Goal: Navigation & Orientation: Find specific page/section

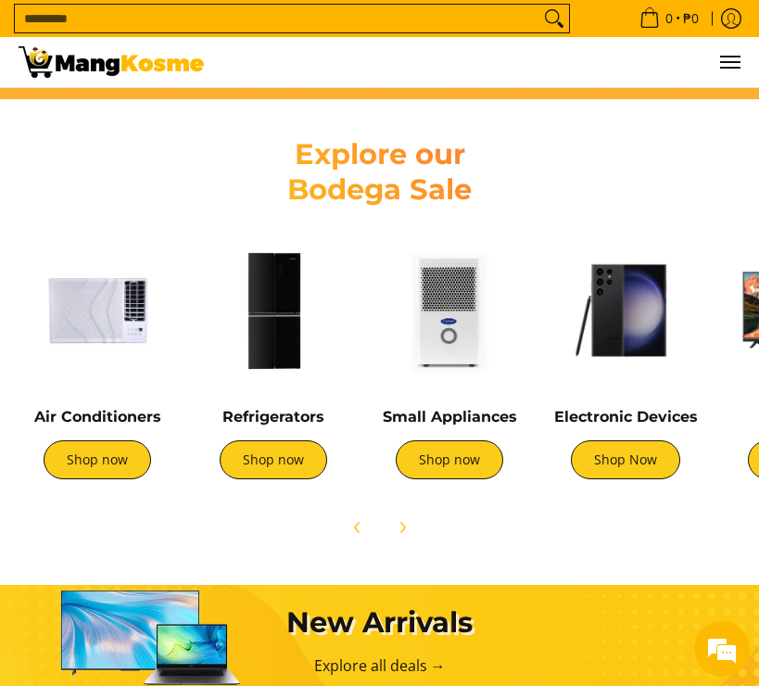
scroll to position [930, 0]
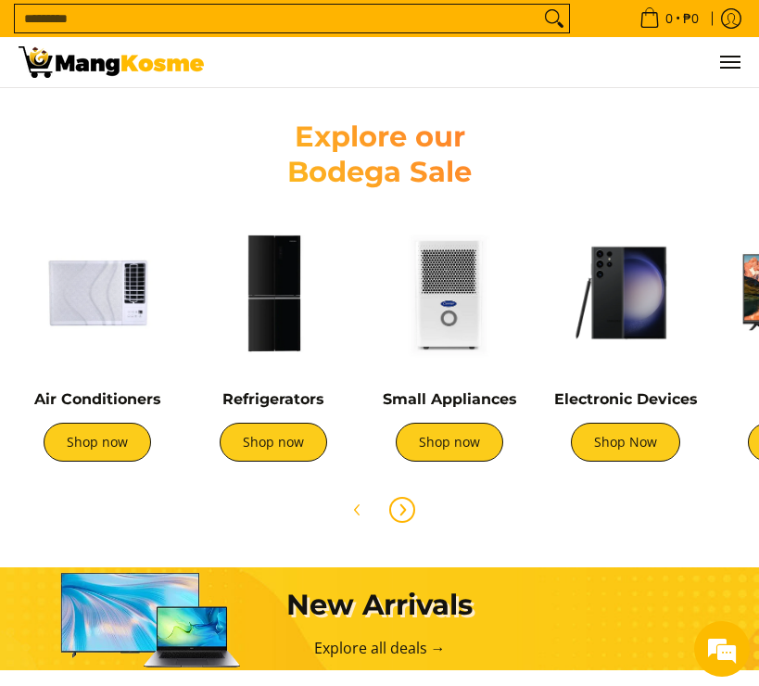
click at [399, 506] on icon "Next" at bounding box center [402, 509] width 15 height 15
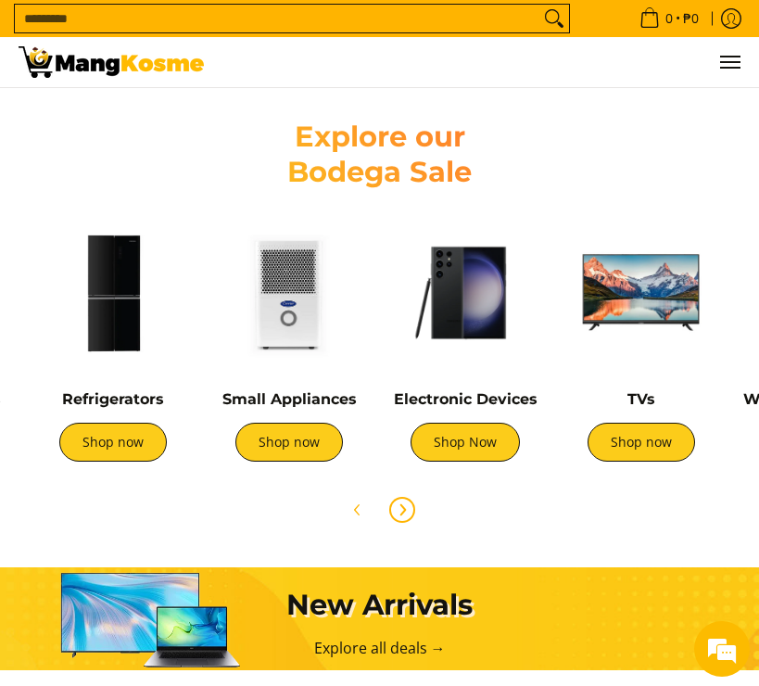
scroll to position [0, 474]
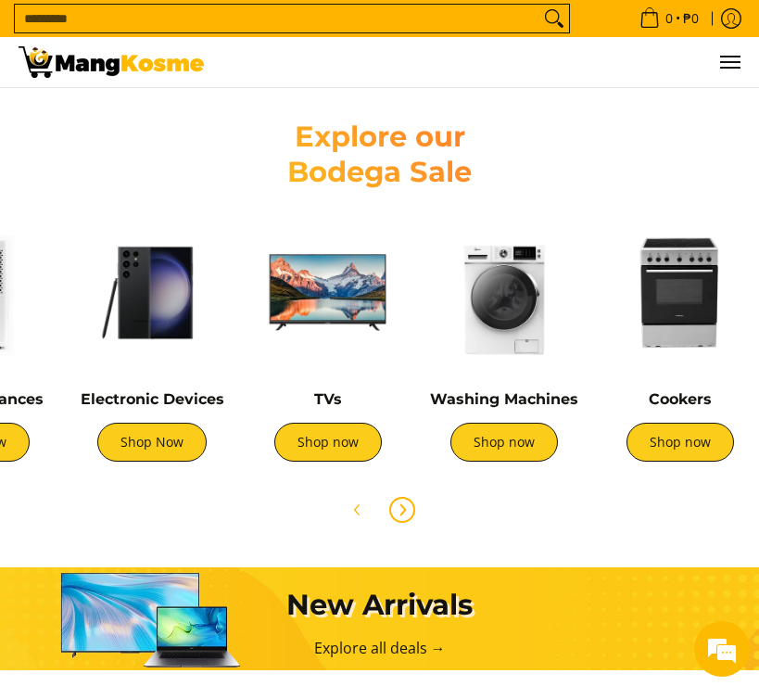
click at [399, 506] on icon "Next" at bounding box center [402, 509] width 15 height 15
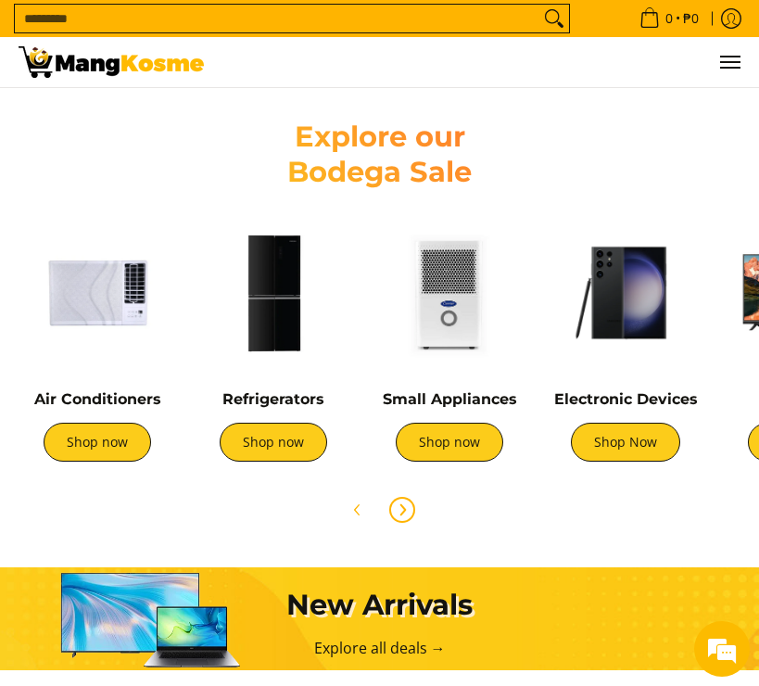
scroll to position [0, 0]
click at [399, 506] on icon "Next" at bounding box center [402, 509] width 15 height 15
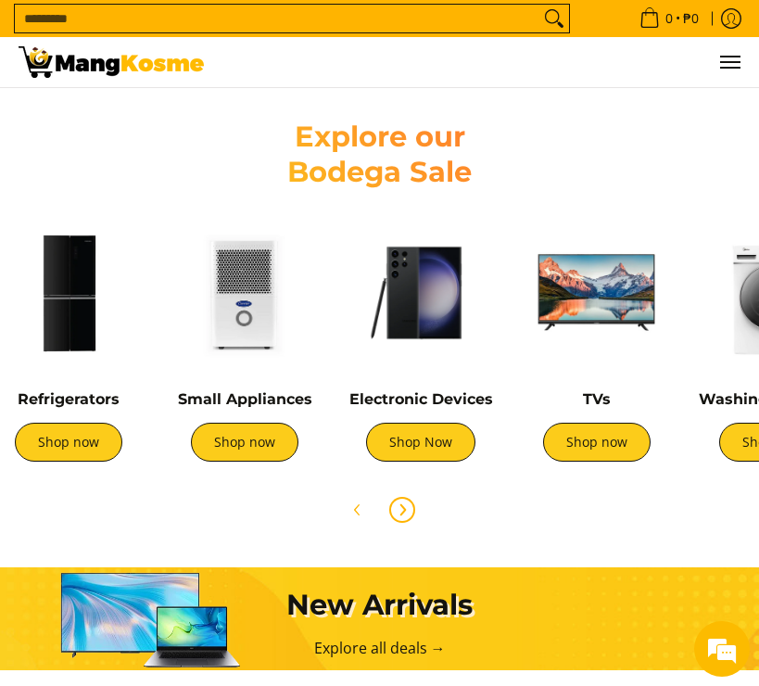
scroll to position [0, 474]
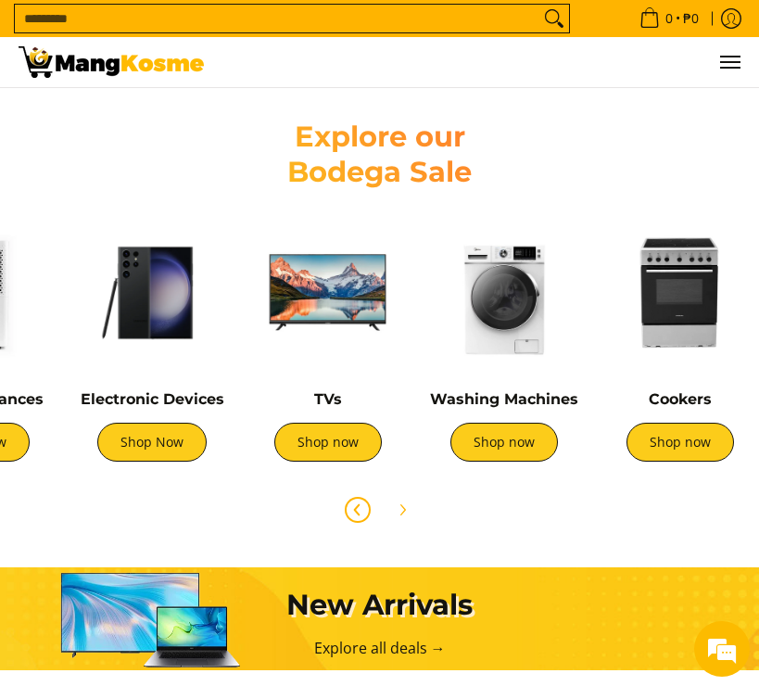
click at [353, 506] on icon "Previous" at bounding box center [357, 509] width 15 height 15
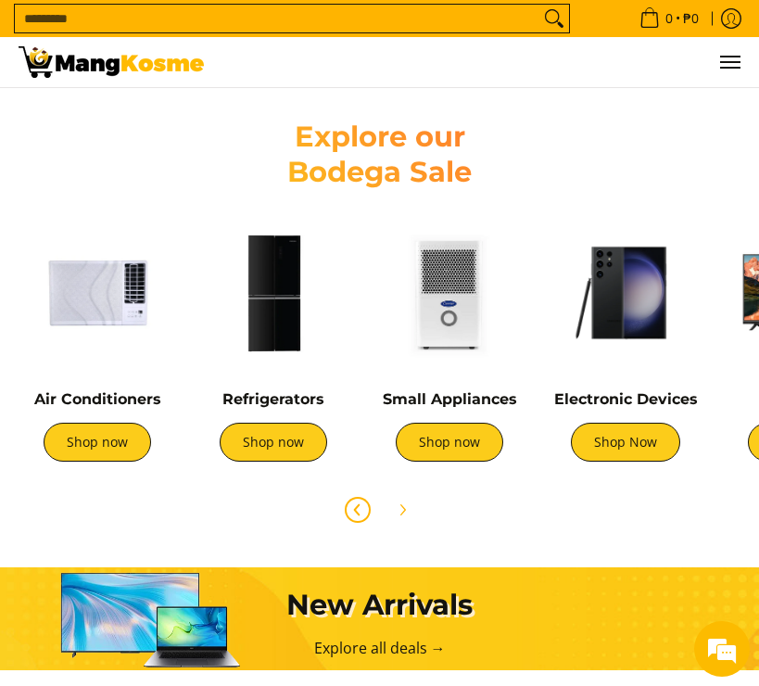
scroll to position [0, 0]
click at [311, 347] on img at bounding box center [274, 293] width 158 height 158
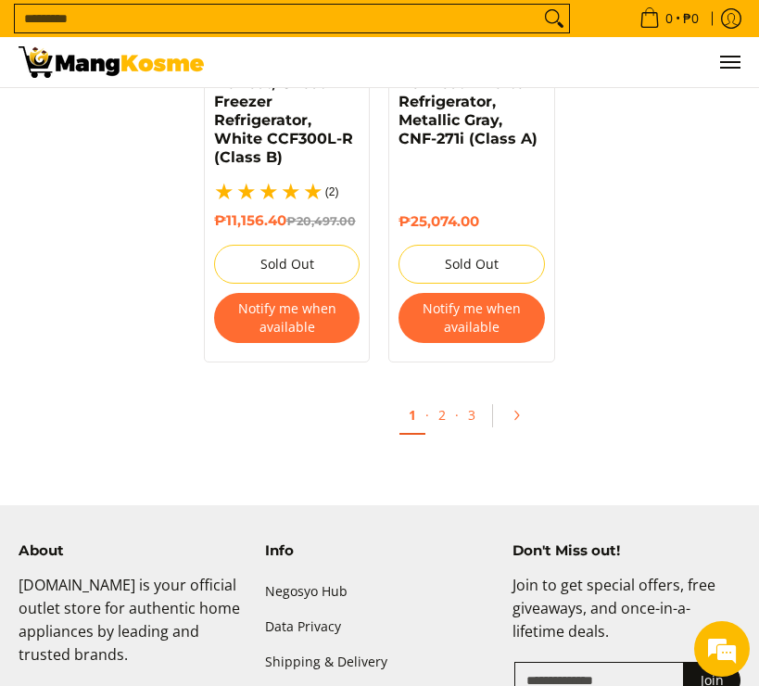
scroll to position [3908, 0]
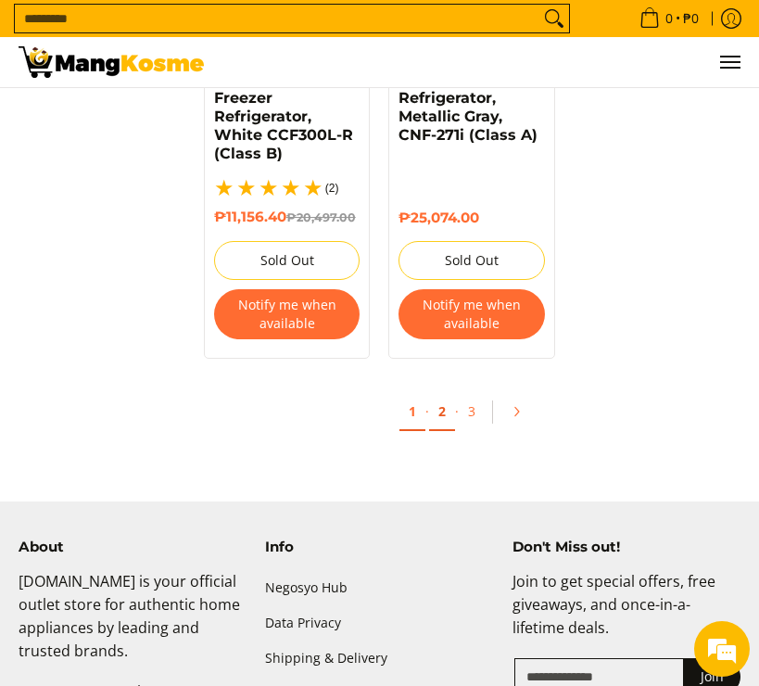
click at [436, 426] on link "2" at bounding box center [442, 412] width 26 height 38
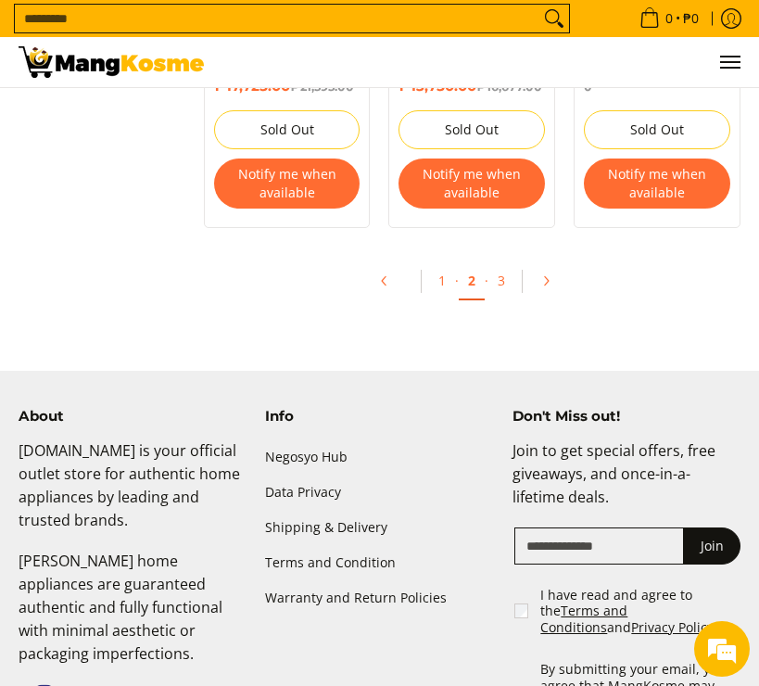
scroll to position [4152, 0]
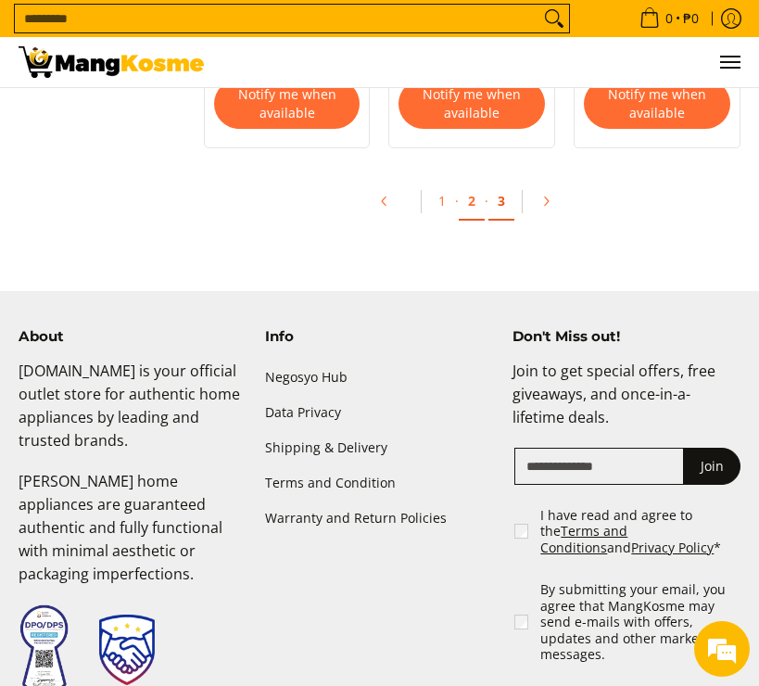
click at [504, 221] on link "3" at bounding box center [501, 202] width 26 height 38
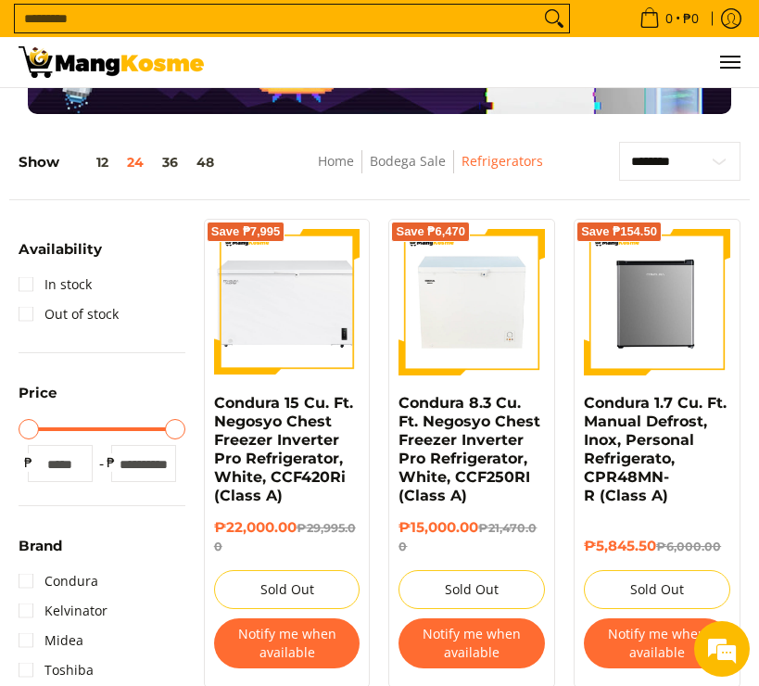
scroll to position [105, 0]
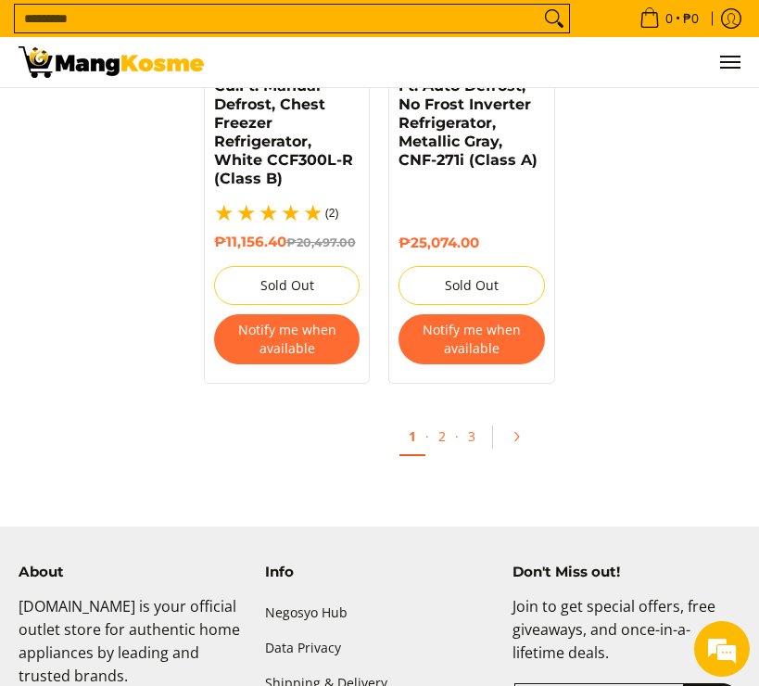
scroll to position [3908, 0]
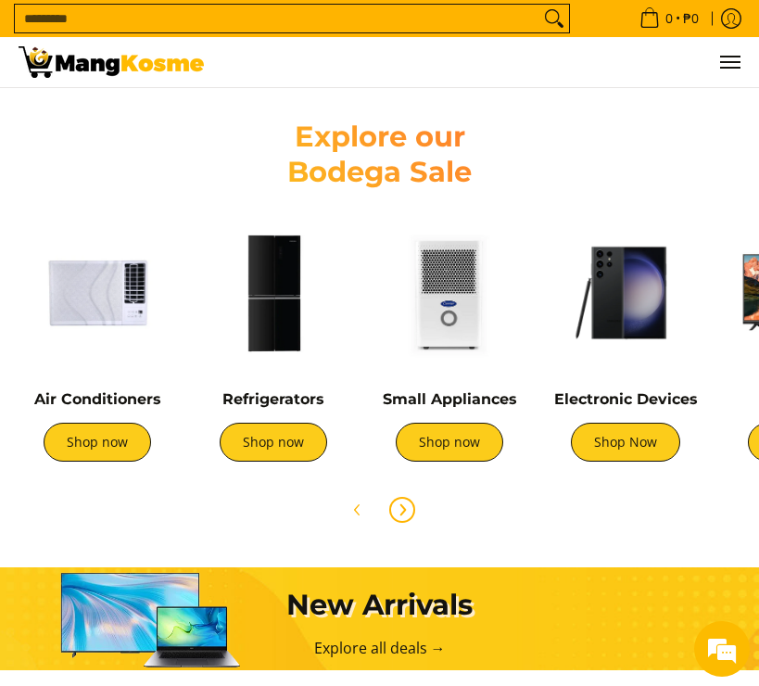
click at [400, 513] on icon "Next" at bounding box center [402, 509] width 15 height 15
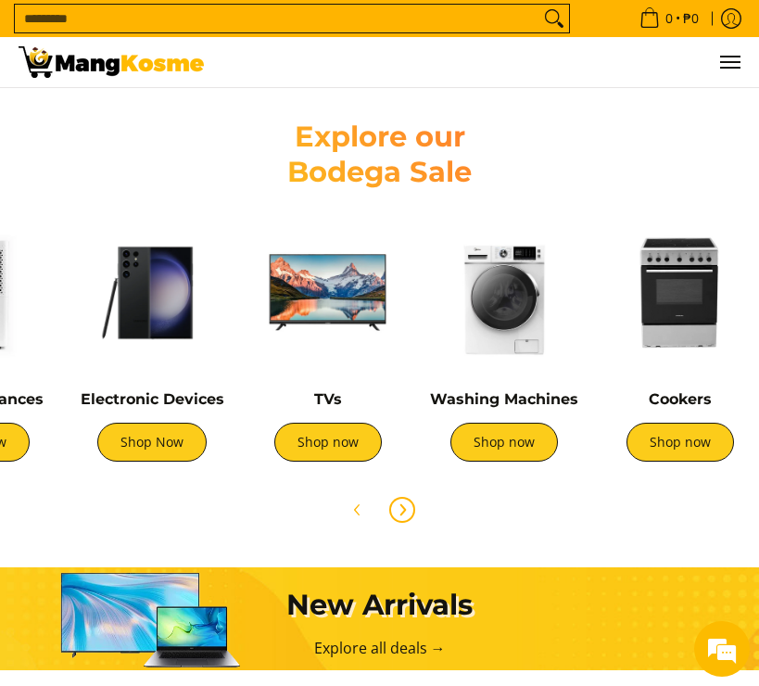
click at [403, 510] on icon "Next" at bounding box center [402, 510] width 5 height 10
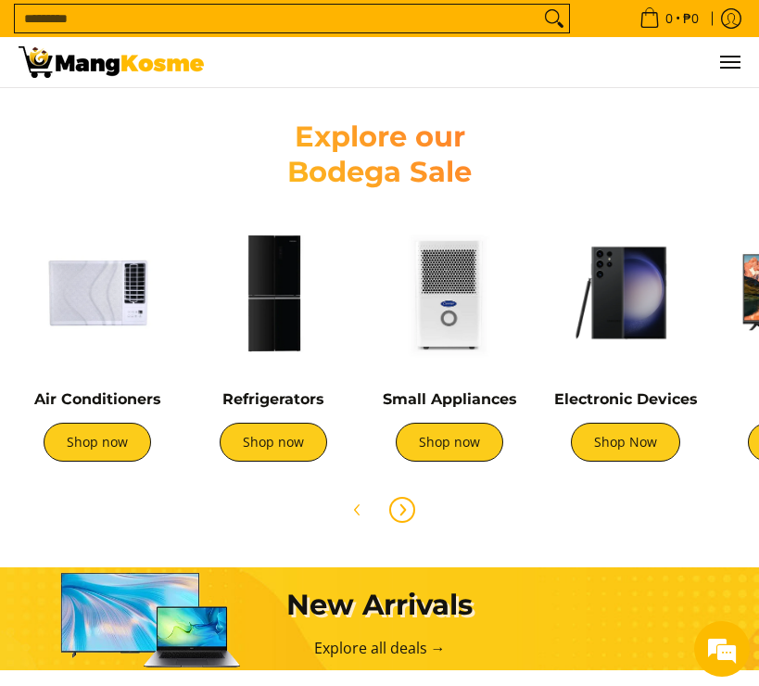
scroll to position [0, 0]
click at [403, 510] on icon "Next" at bounding box center [402, 510] width 5 height 10
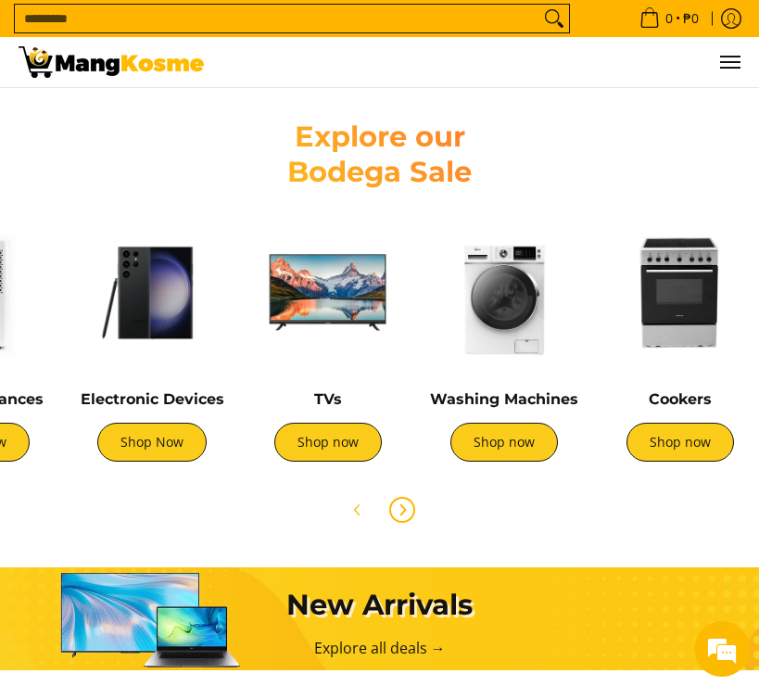
click at [403, 510] on icon "Next" at bounding box center [402, 510] width 5 height 10
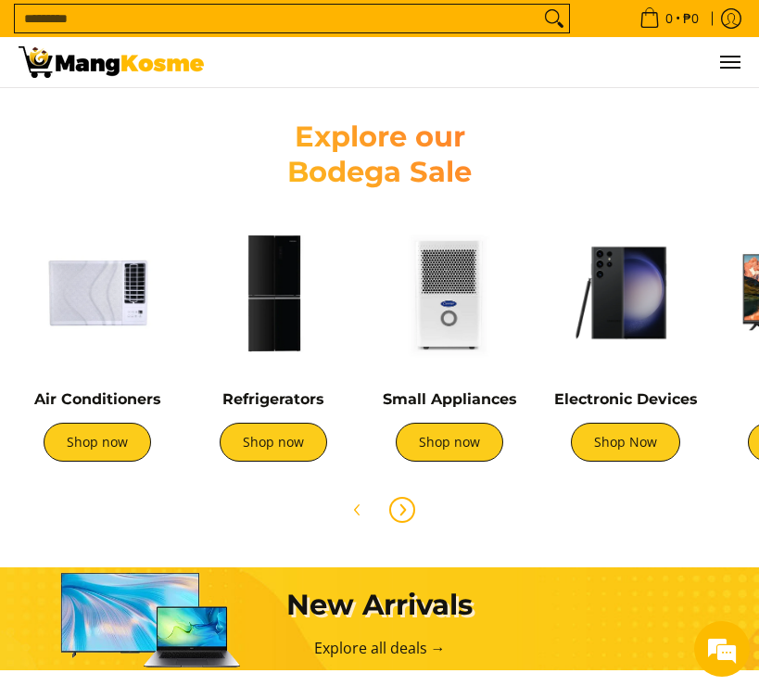
scroll to position [0, 0]
click at [403, 510] on icon "Next" at bounding box center [402, 510] width 5 height 10
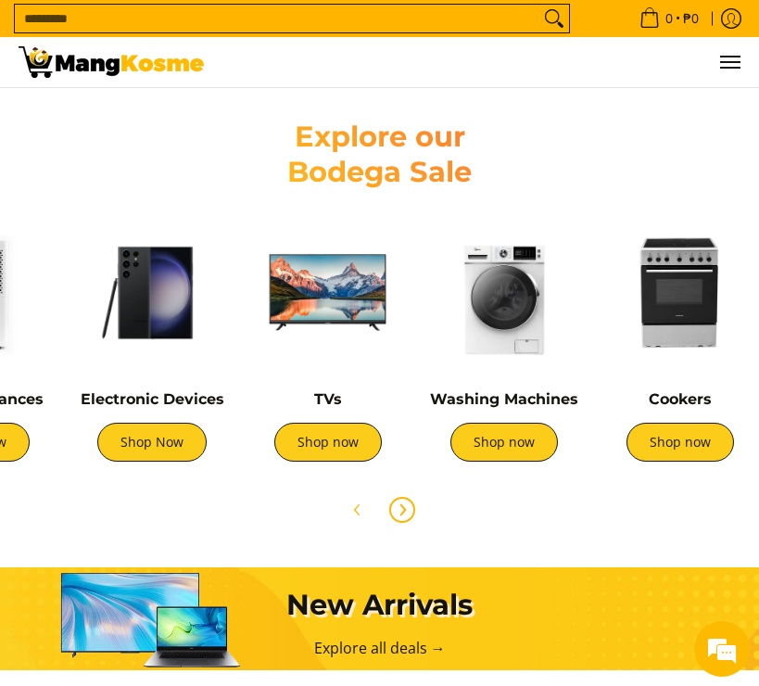
scroll to position [0, 722]
click at [491, 298] on img at bounding box center [504, 293] width 158 height 158
